Goal: Communication & Community: Participate in discussion

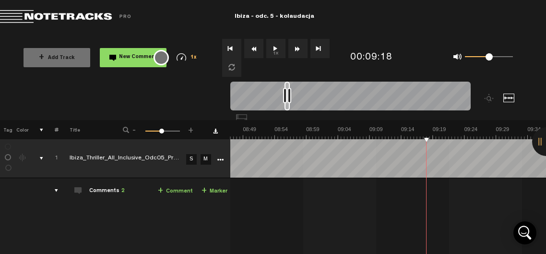
click at [276, 45] on button "1x" at bounding box center [275, 48] width 19 height 19
click at [273, 51] on button "1x" at bounding box center [275, 48] width 19 height 19
click at [121, 57] on span "New Comment" at bounding box center [138, 57] width 38 height 5
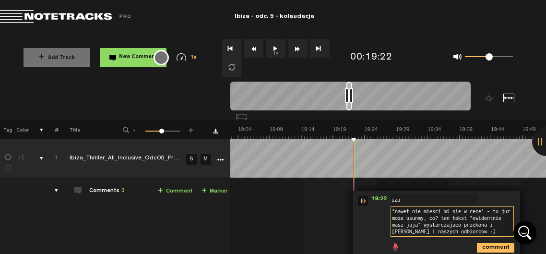
scroll to position [21, 0]
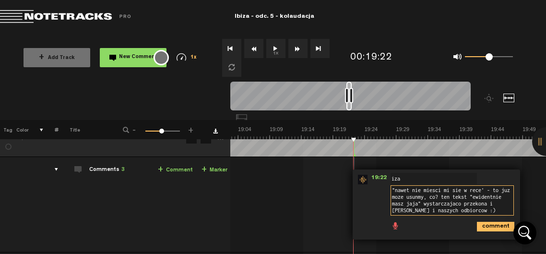
type textarea ""nawet nie miesci mi sie w rece' - to juz moze usunmy, co? ten tekst "ewidentni…"
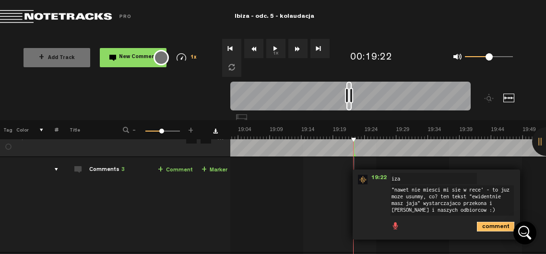
click at [495, 226] on icon "comment" at bounding box center [495, 227] width 37 height 10
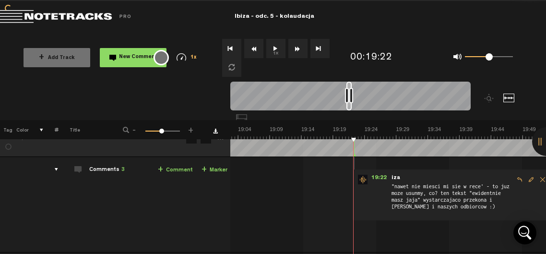
click at [278, 48] on button "1x" at bounding box center [275, 48] width 19 height 19
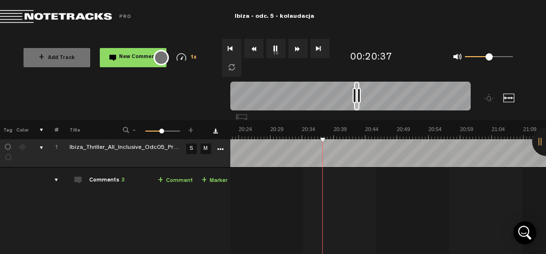
scroll to position [0, 0]
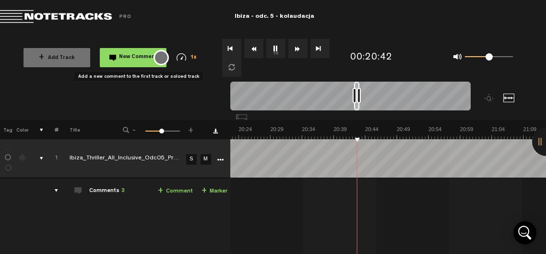
click at [130, 55] on span "New Comment" at bounding box center [138, 57] width 38 height 5
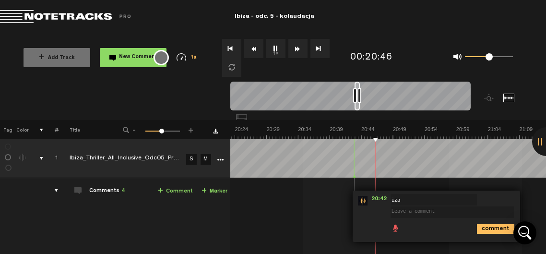
click at [278, 47] on button "1x" at bounding box center [275, 48] width 19 height 19
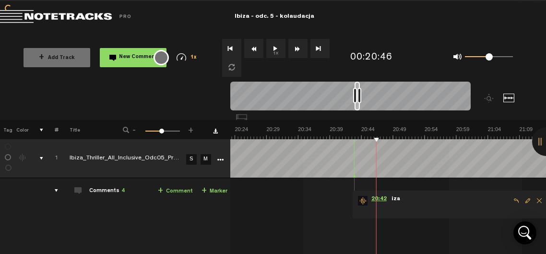
click at [380, 198] on span "20:42" at bounding box center [379, 201] width 23 height 10
click at [376, 208] on div "20:42 - NaN:NaN • : "" iza" at bounding box center [450, 205] width 195 height 28
click at [427, 203] on span at bounding box center [451, 208] width 120 height 11
click at [525, 200] on span "Edit comment" at bounding box center [528, 200] width 12 height 7
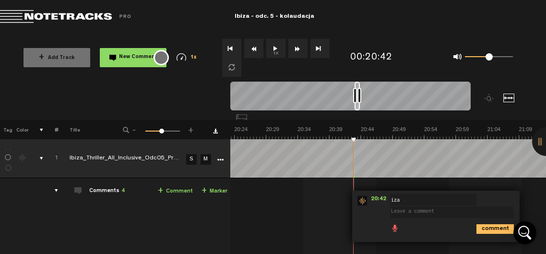
scroll to position [0, 7743]
type textarea "usumy: "mocny strzał / zabierz rękę'"
click at [492, 227] on icon "comment" at bounding box center [495, 229] width 37 height 10
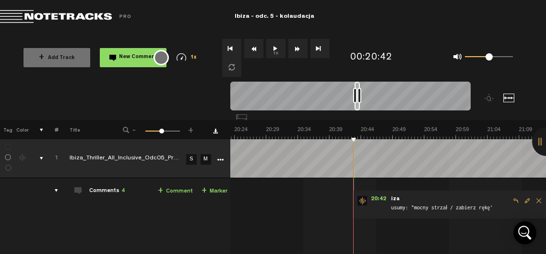
click at [275, 45] on button "1x" at bounding box center [275, 48] width 19 height 19
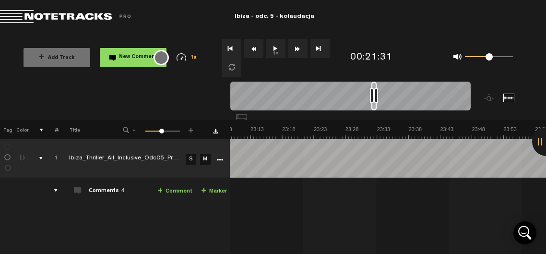
scroll to position [0, 8802]
click at [283, 48] on button "1x" at bounding box center [275, 48] width 19 height 19
click at [276, 48] on button "1x" at bounding box center [275, 48] width 19 height 19
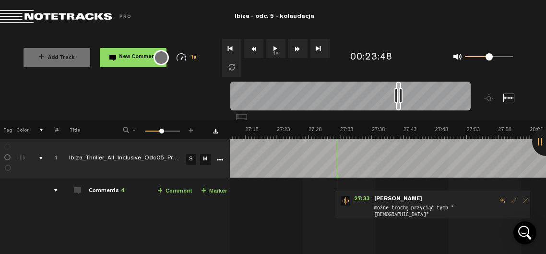
scroll to position [0, 10357]
click at [274, 48] on button "1x" at bounding box center [275, 48] width 19 height 19
click at [277, 47] on button "1x" at bounding box center [275, 48] width 19 height 19
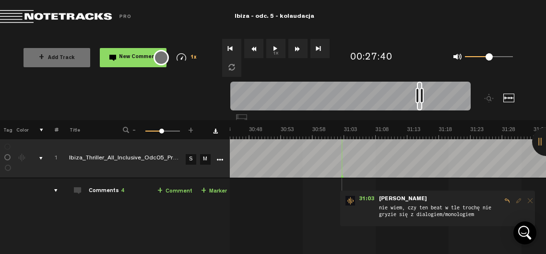
scroll to position [0, 11681]
click at [281, 42] on button "1x" at bounding box center [275, 48] width 19 height 19
click at [274, 47] on button "1x" at bounding box center [275, 48] width 19 height 19
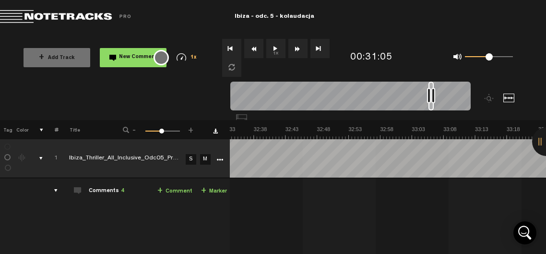
scroll to position [0, 12602]
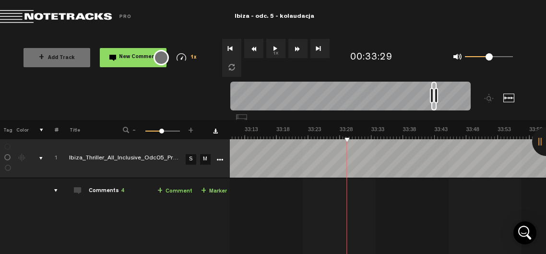
click at [277, 48] on button "1x" at bounding box center [275, 48] width 19 height 19
click at [347, 204] on td "1 Ibiza_Thriller_All_Inclusive_Odc05_Prev_v2 S M Ibiza_Thriller_All_Inclusive_O…" at bounding box center [388, 225] width 316 height 95
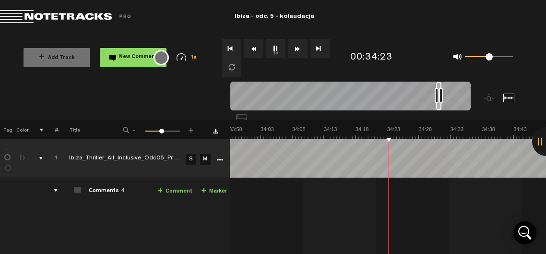
scroll to position [0, 12903]
click at [277, 51] on button "1x" at bounding box center [275, 48] width 19 height 19
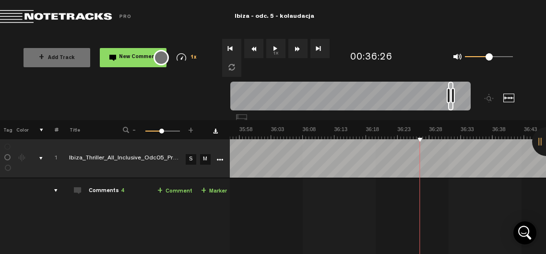
click at [277, 46] on button "1x" at bounding box center [275, 48] width 19 height 19
click at [278, 53] on button "1x" at bounding box center [275, 48] width 19 height 19
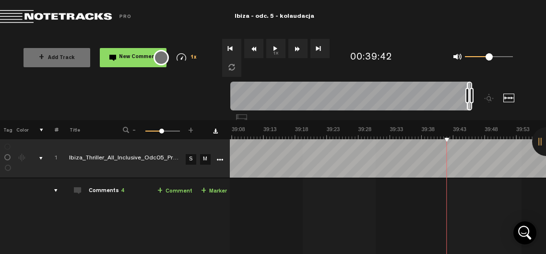
click at [273, 52] on button "1x" at bounding box center [275, 48] width 19 height 19
